Goal: Task Accomplishment & Management: Complete application form

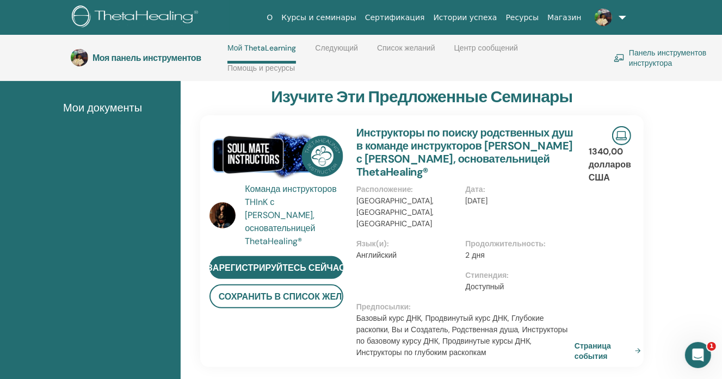
scroll to position [100, 0]
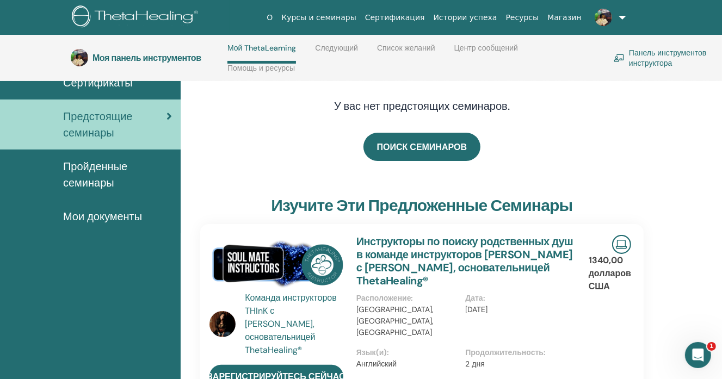
click at [618, 54] on img at bounding box center [619, 58] width 11 height 8
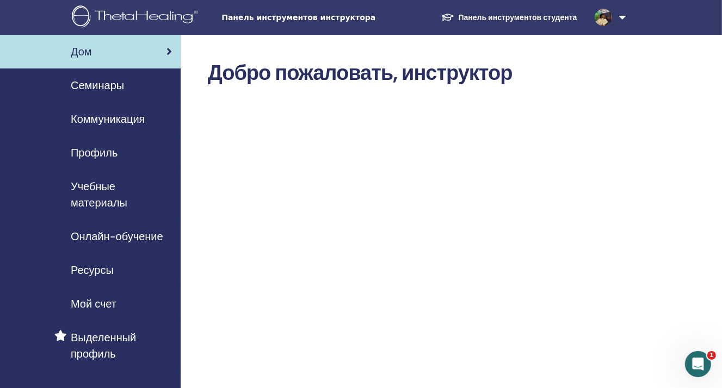
click at [93, 84] on font "Семинары" at bounding box center [97, 85] width 53 height 14
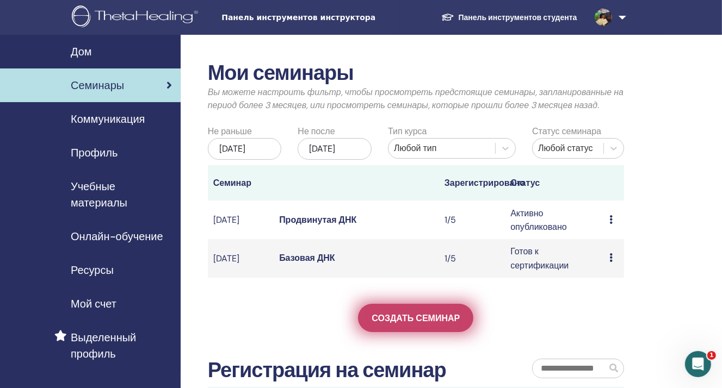
click at [422, 324] on font "Создать семинар" at bounding box center [416, 318] width 88 height 11
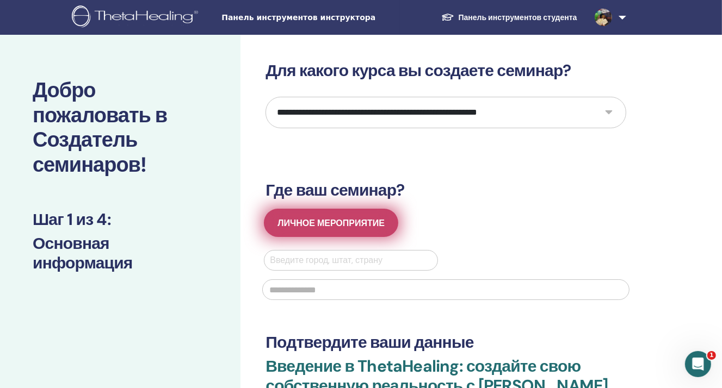
click at [317, 223] on font "Личное мероприятие" at bounding box center [330, 223] width 107 height 11
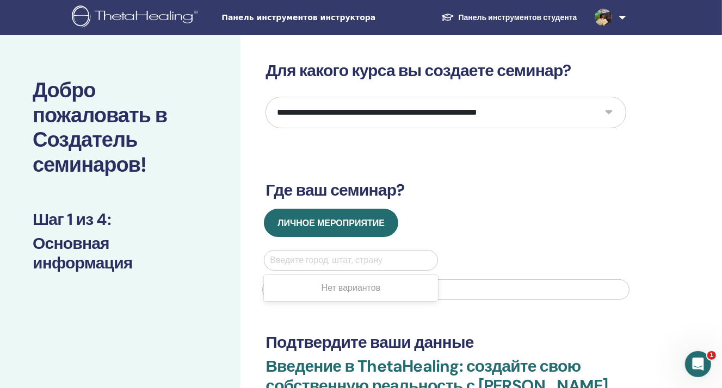
click at [284, 258] on div at bounding box center [351, 260] width 162 height 15
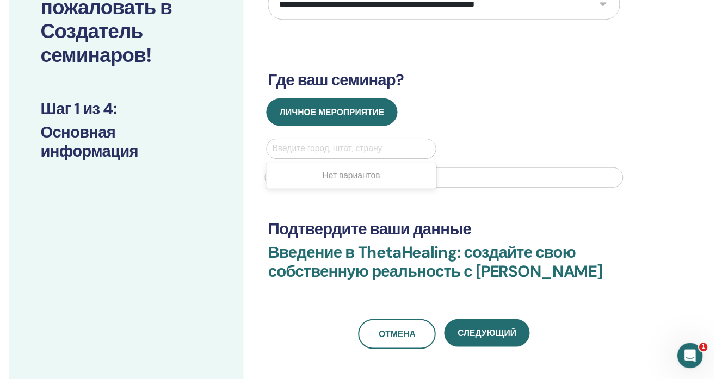
scroll to position [109, 0]
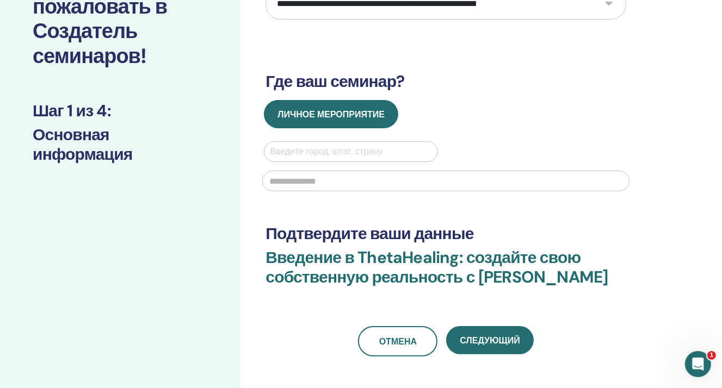
click at [280, 146] on div at bounding box center [351, 151] width 162 height 15
type input "******"
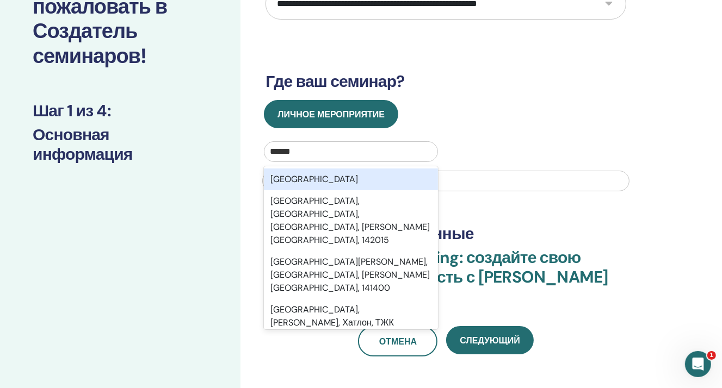
click at [287, 175] on font "Москва" at bounding box center [314, 179] width 88 height 11
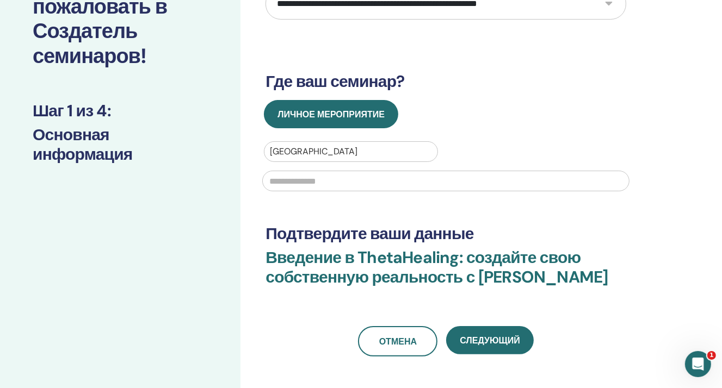
click at [285, 181] on input "text" at bounding box center [445, 181] width 367 height 21
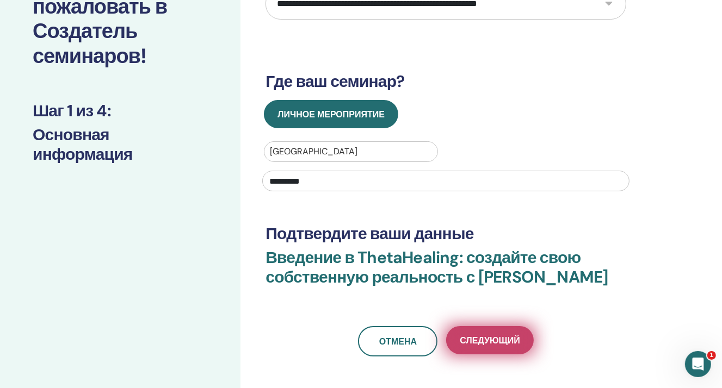
type input "*********"
click at [485, 347] on font "Следующий" at bounding box center [490, 340] width 60 height 11
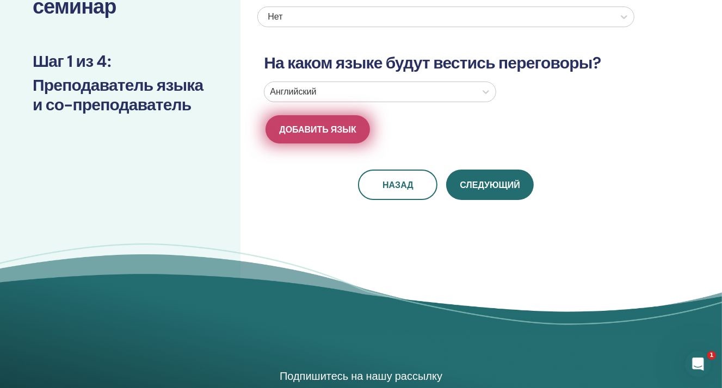
click at [337, 128] on font "Добавить язык" at bounding box center [317, 129] width 77 height 11
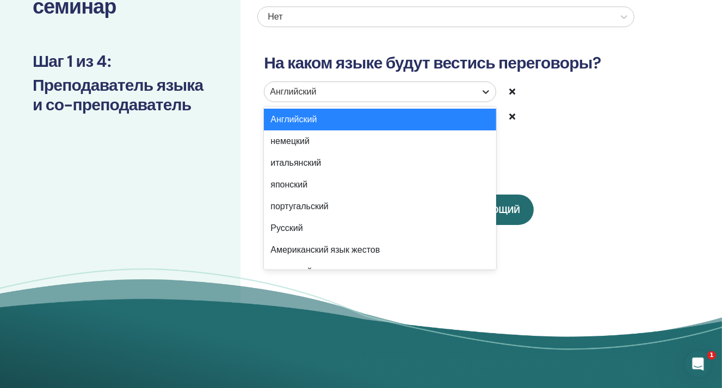
click at [486, 92] on icon at bounding box center [485, 92] width 11 height 11
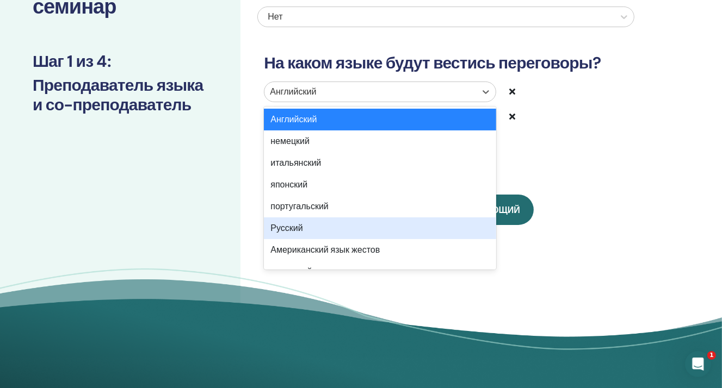
click at [294, 229] on font "Русский" at bounding box center [286, 228] width 32 height 11
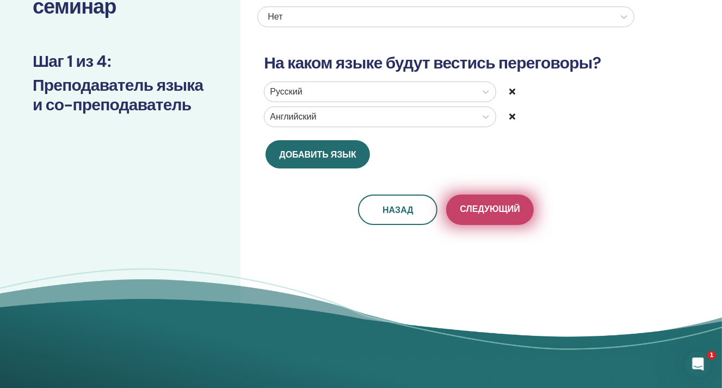
click at [477, 206] on font "Следующий" at bounding box center [490, 208] width 60 height 11
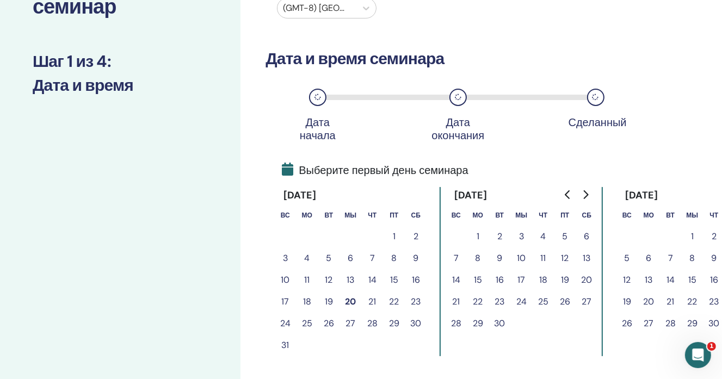
click at [372, 300] on font "21" at bounding box center [372, 301] width 8 height 11
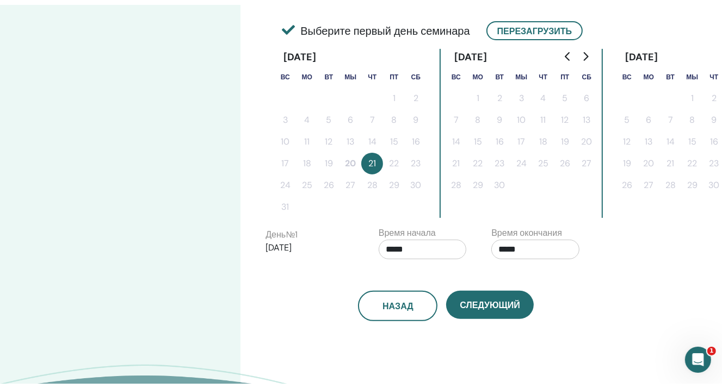
scroll to position [272, 0]
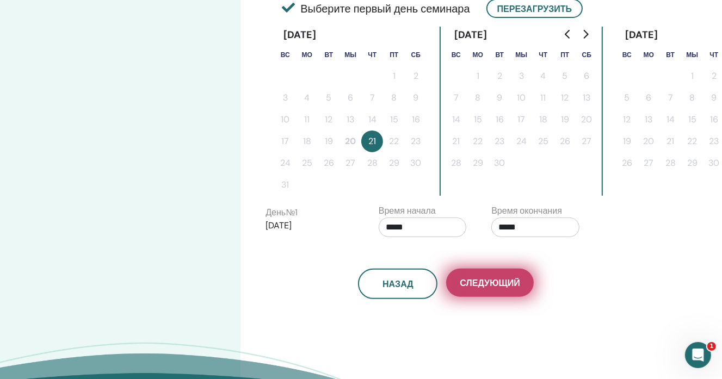
click at [492, 279] on font "Следующий" at bounding box center [490, 282] width 60 height 11
